Goal: Task Accomplishment & Management: Manage account settings

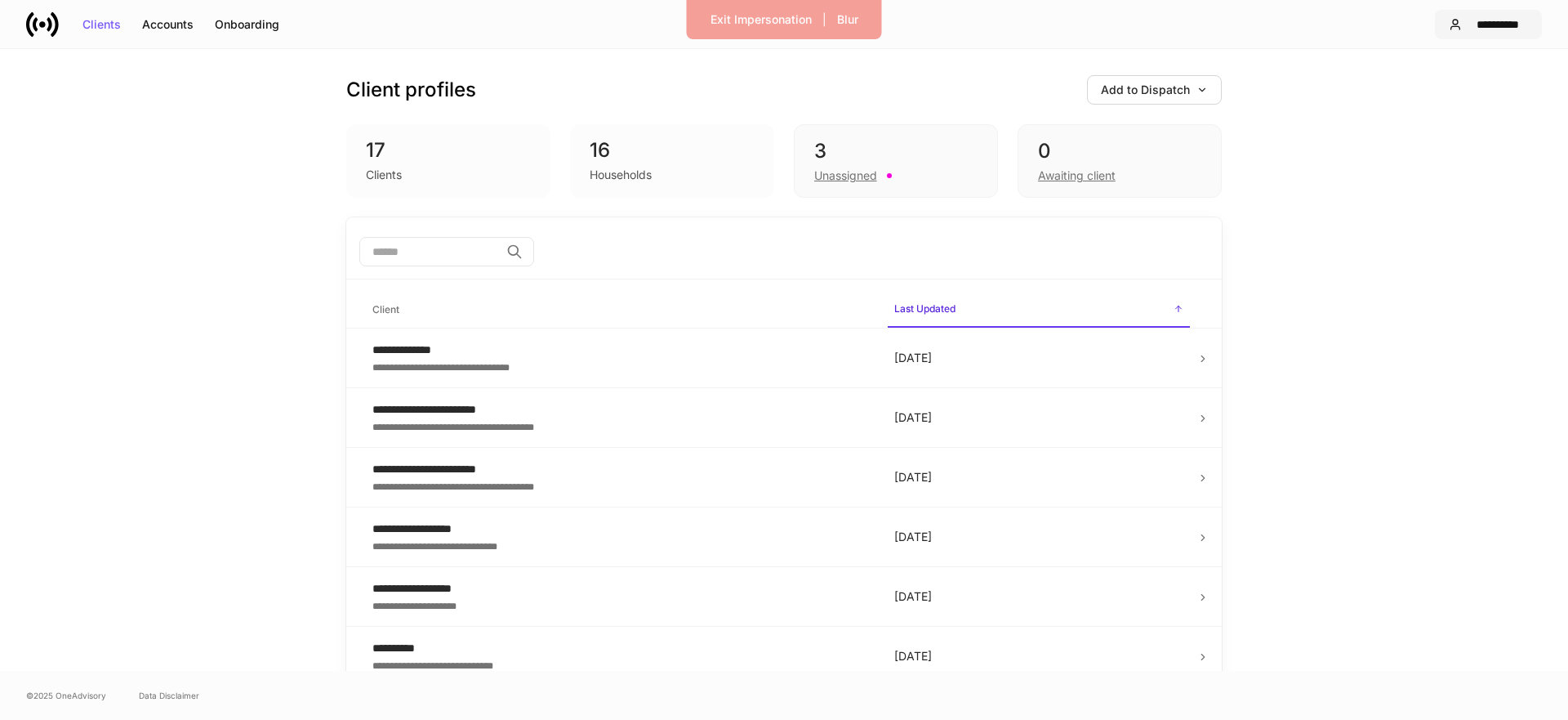
click at [1465, 37] on button "**********" at bounding box center [1488, 25] width 107 height 29
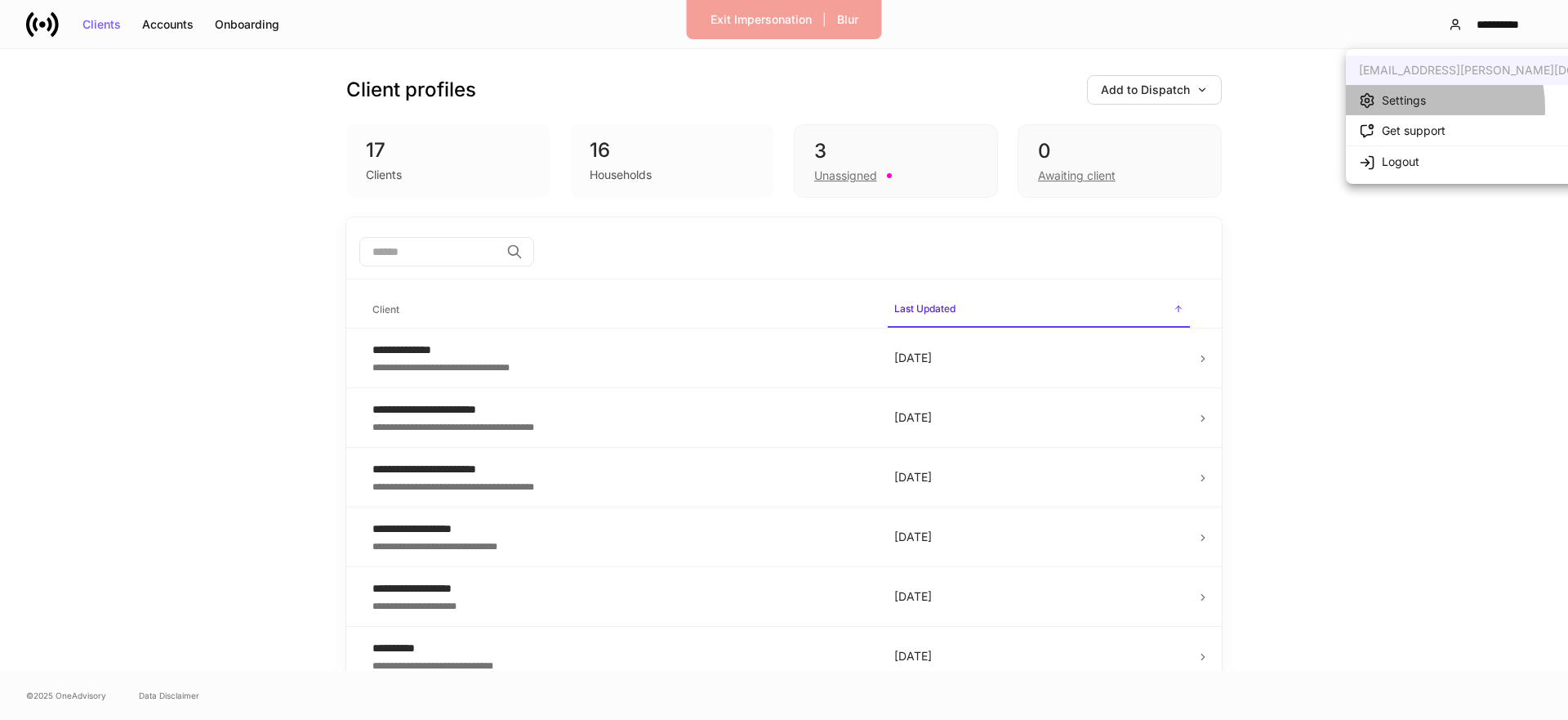
click at [1414, 108] on div "Settings" at bounding box center [1392, 100] width 67 height 17
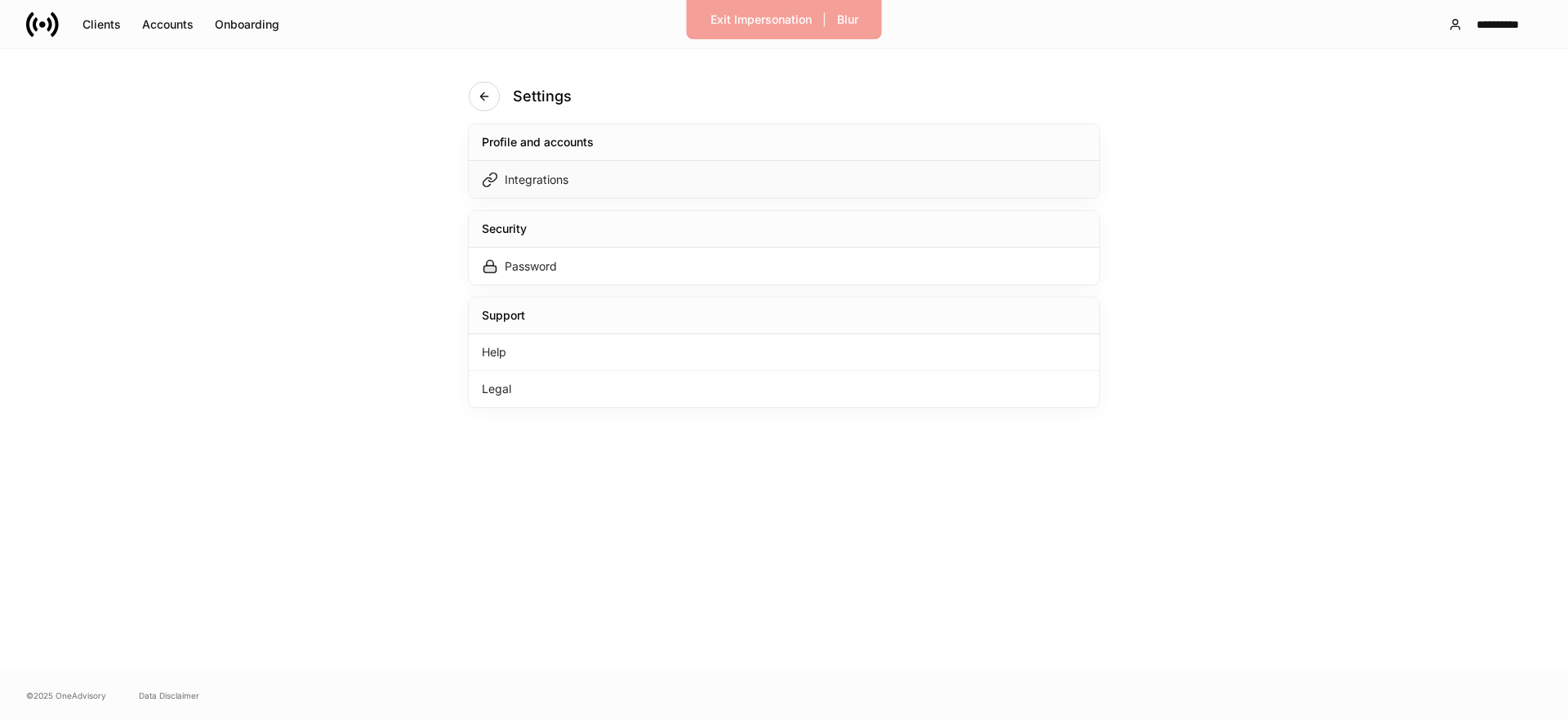
click at [713, 178] on div "Integrations" at bounding box center [784, 180] width 630 height 37
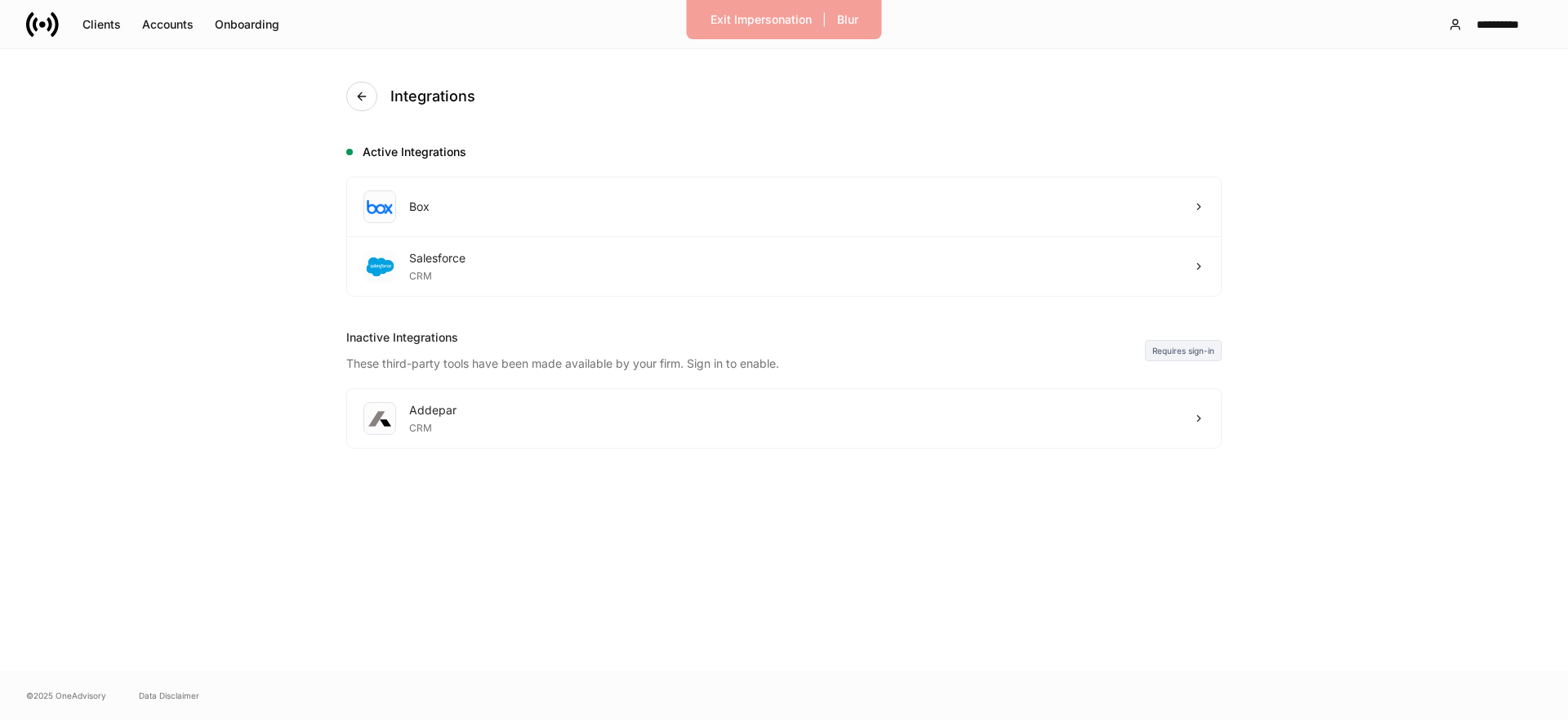
click at [39, 28] on icon at bounding box center [43, 25] width 33 height 33
